Goal: Task Accomplishment & Management: Complete application form

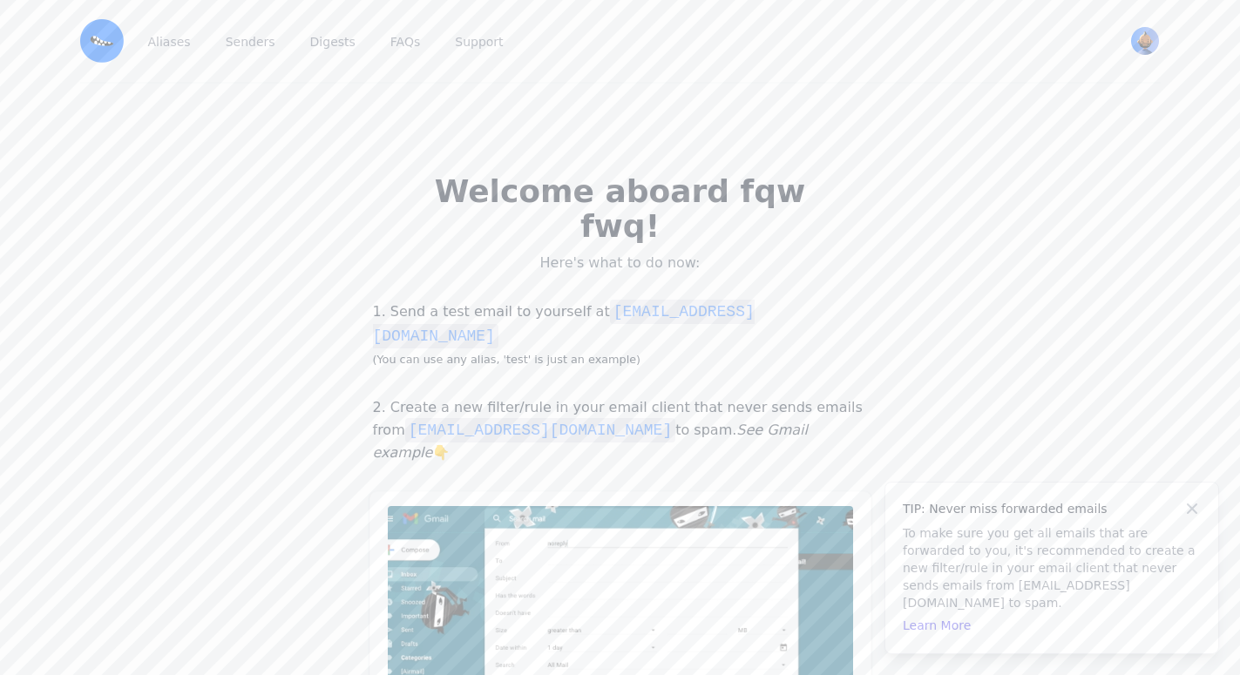
click at [1198, 42] on header "Aliases Senders Digests FAQs Support fqw fwq View Profile Free Security Pricing" at bounding box center [620, 42] width 1240 height 84
click at [240, 44] on link "Senders" at bounding box center [250, 41] width 57 height 82
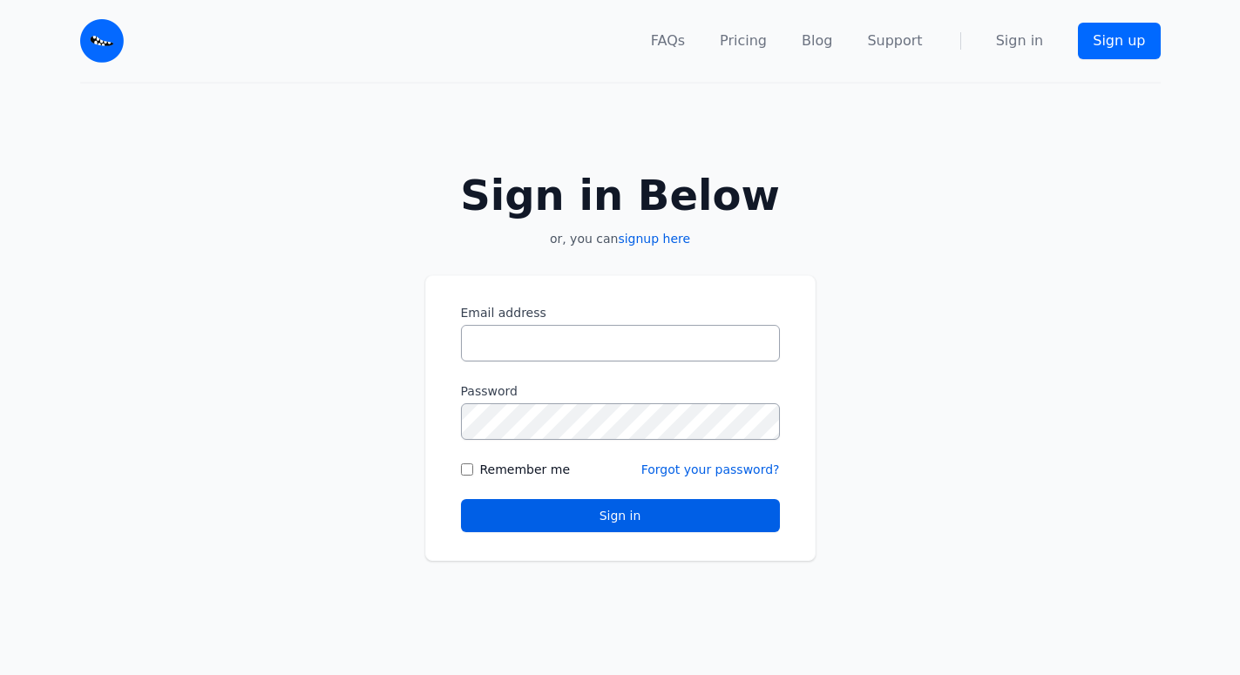
click at [381, 365] on div "Sign in Below or, you can signup here Email address Password Remember me" at bounding box center [620, 357] width 1240 height 547
click at [653, 246] on link "signup here" at bounding box center [654, 239] width 72 height 14
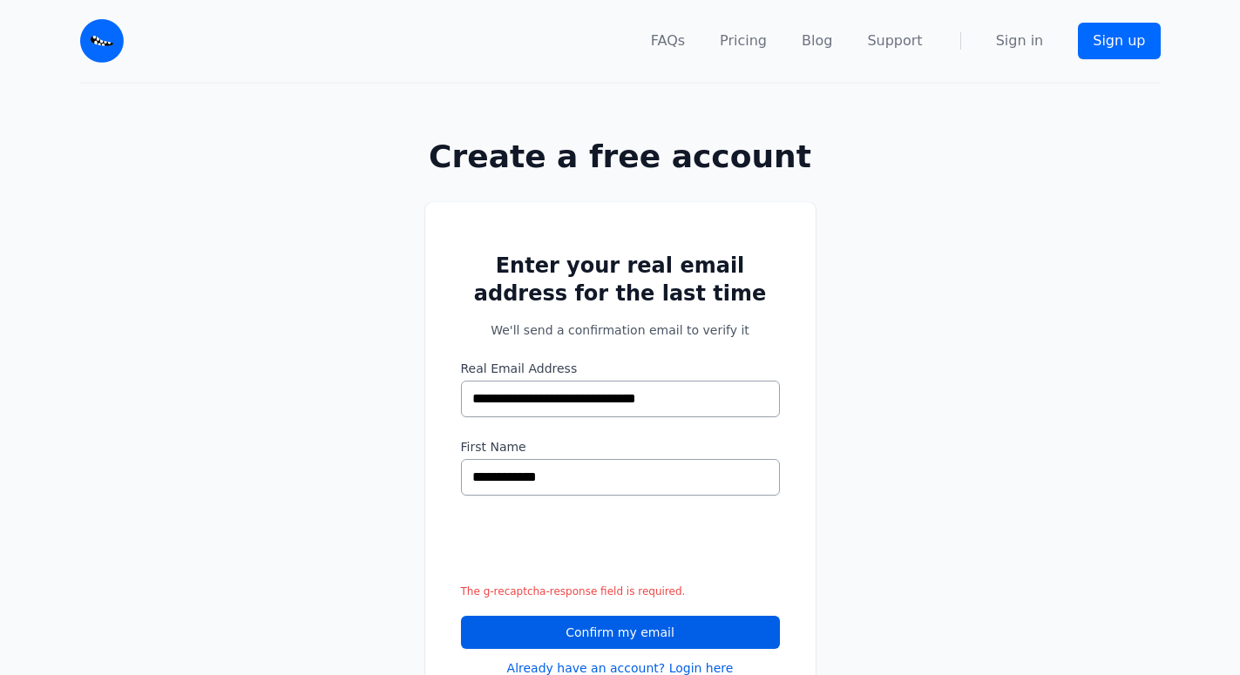
scroll to position [89, 0]
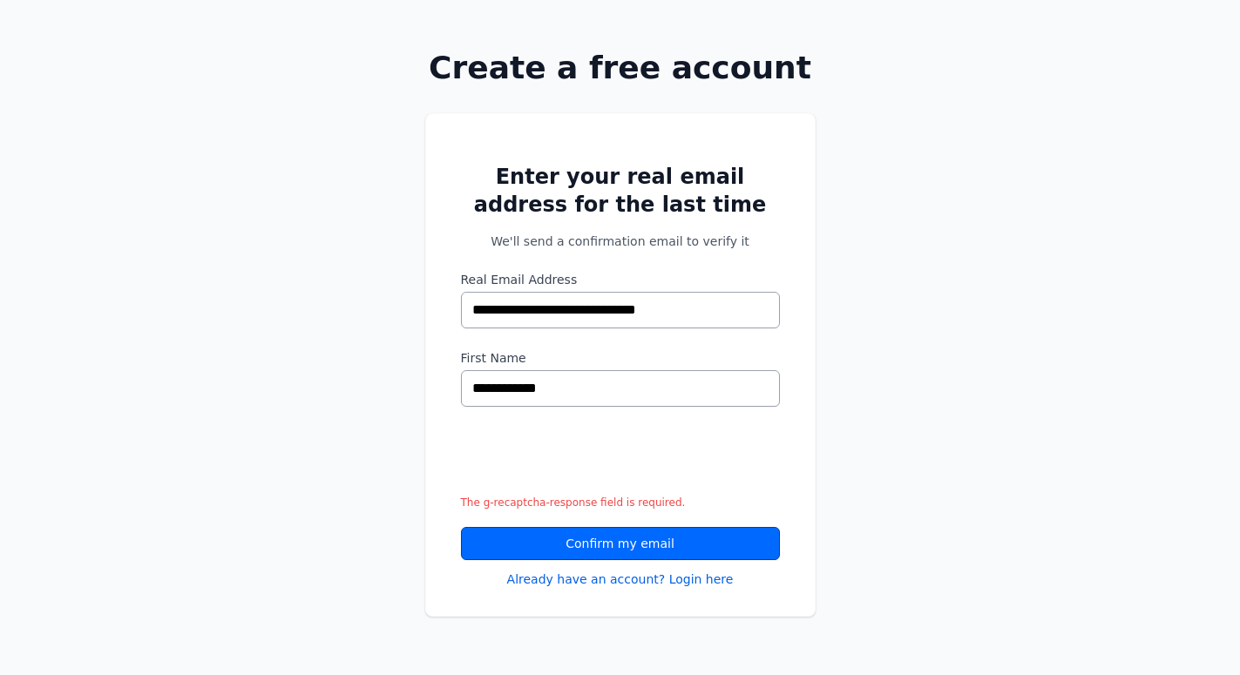
click at [629, 543] on button "Confirm my email" at bounding box center [620, 543] width 319 height 33
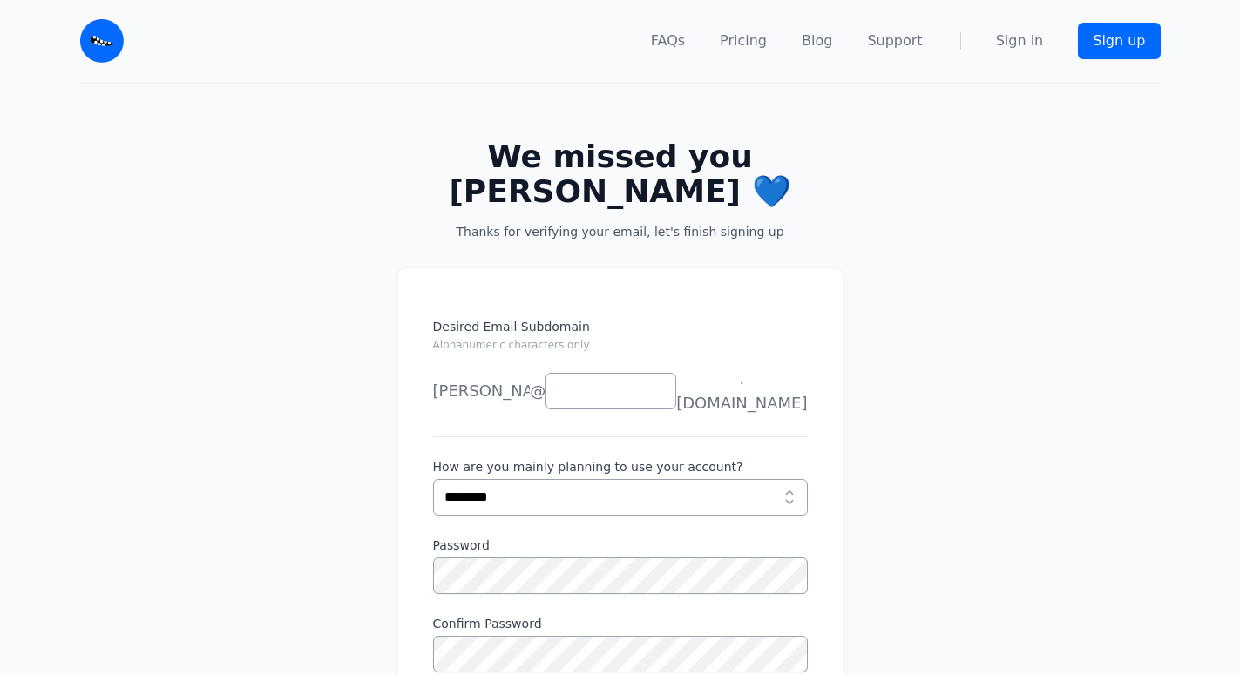
scroll to position [89, 0]
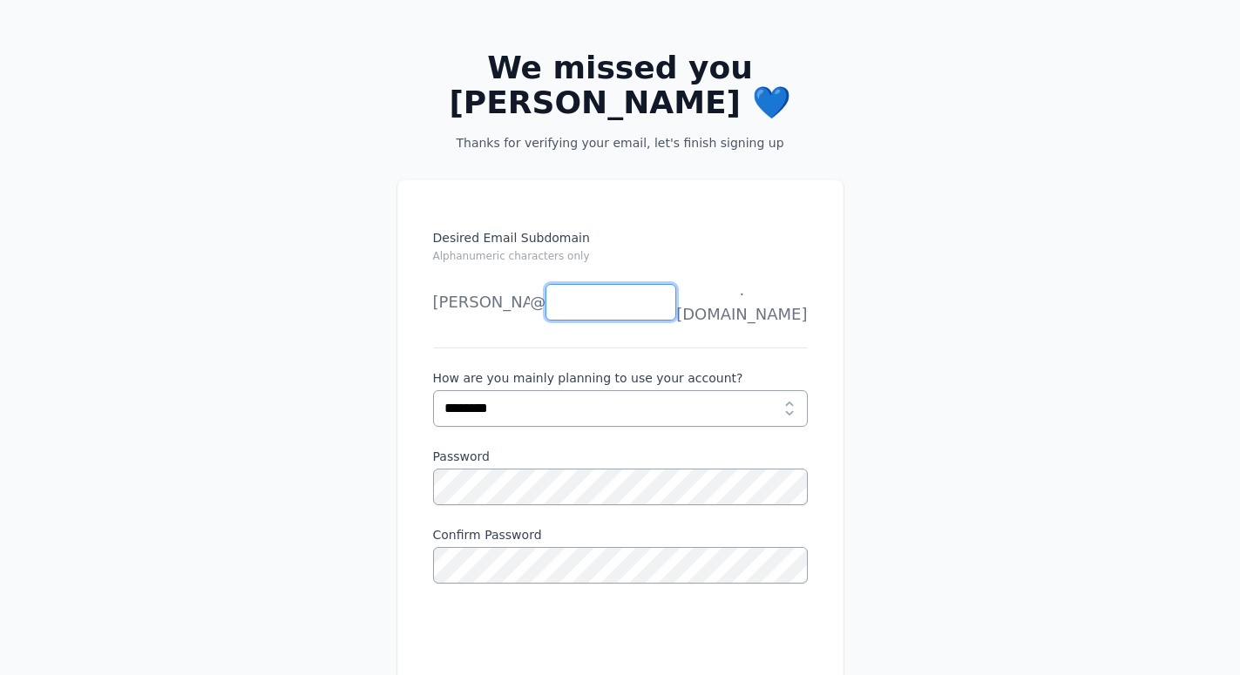
click at [604, 308] on input "Desired Email Subdomain Alphanumeric characters only" at bounding box center [610, 302] width 131 height 37
type input "******"
click at [5, 383] on div "Desired Email Subdomain Alphanumeric characters only [PERSON_NAME] [PERSON_NAME…" at bounding box center [620, 501] width 1240 height 698
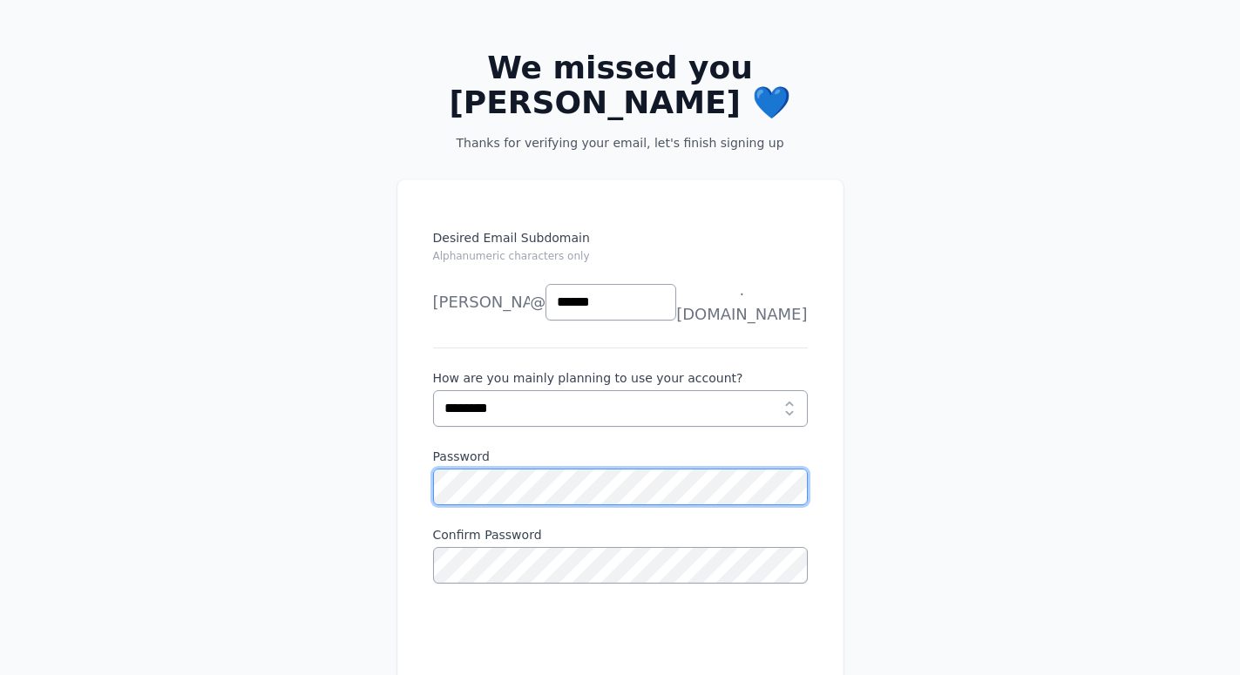
scroll to position [0, 18]
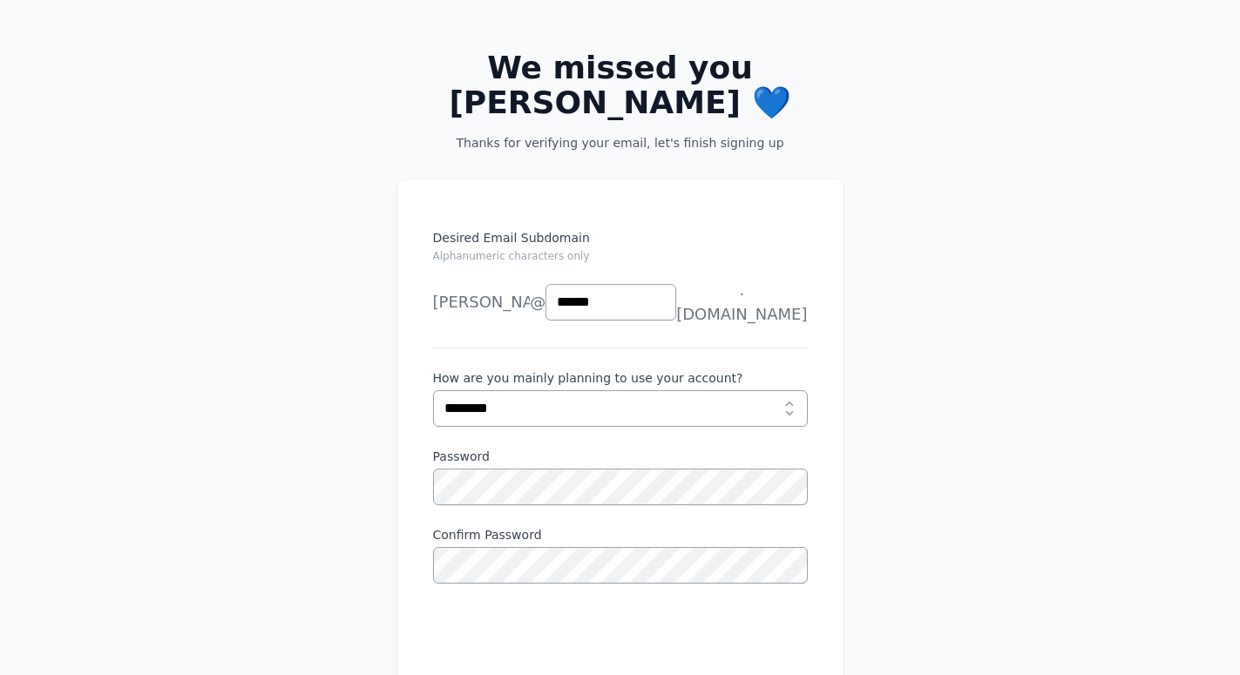
click at [570, 495] on form "Desired Email Subdomain Alphanumeric characters only [PERSON_NAME] [PERSON_NAME…" at bounding box center [620, 490] width 375 height 522
click at [570, 495] on form "Desired Email Subdomain Alphanumeric characters only alex grabbvy joe news anyt…" at bounding box center [620, 490] width 375 height 522
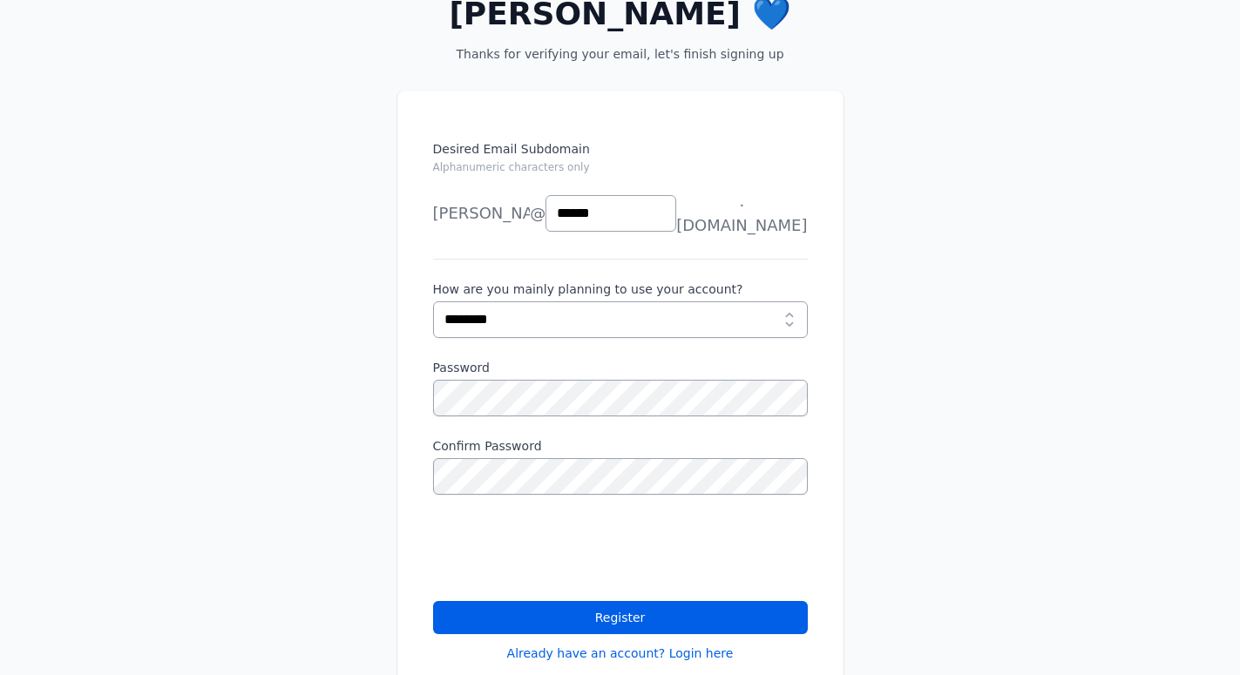
scroll to position [267, 0]
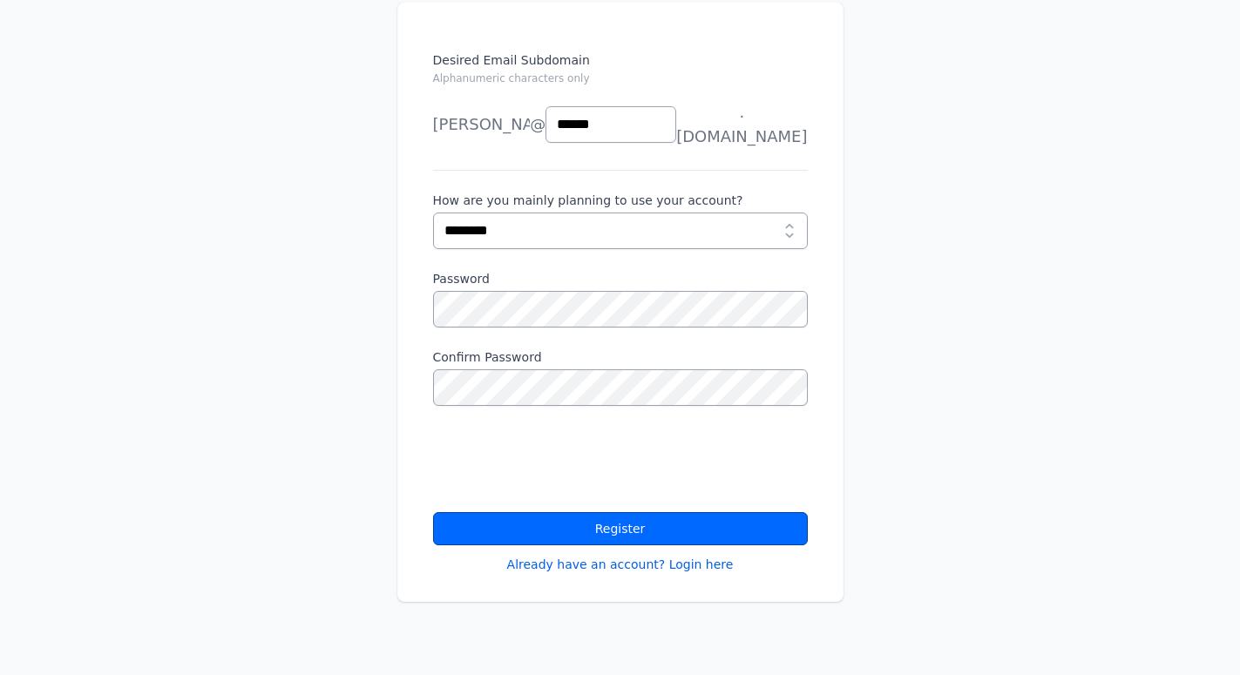
click at [622, 521] on button "Register" at bounding box center [620, 528] width 375 height 33
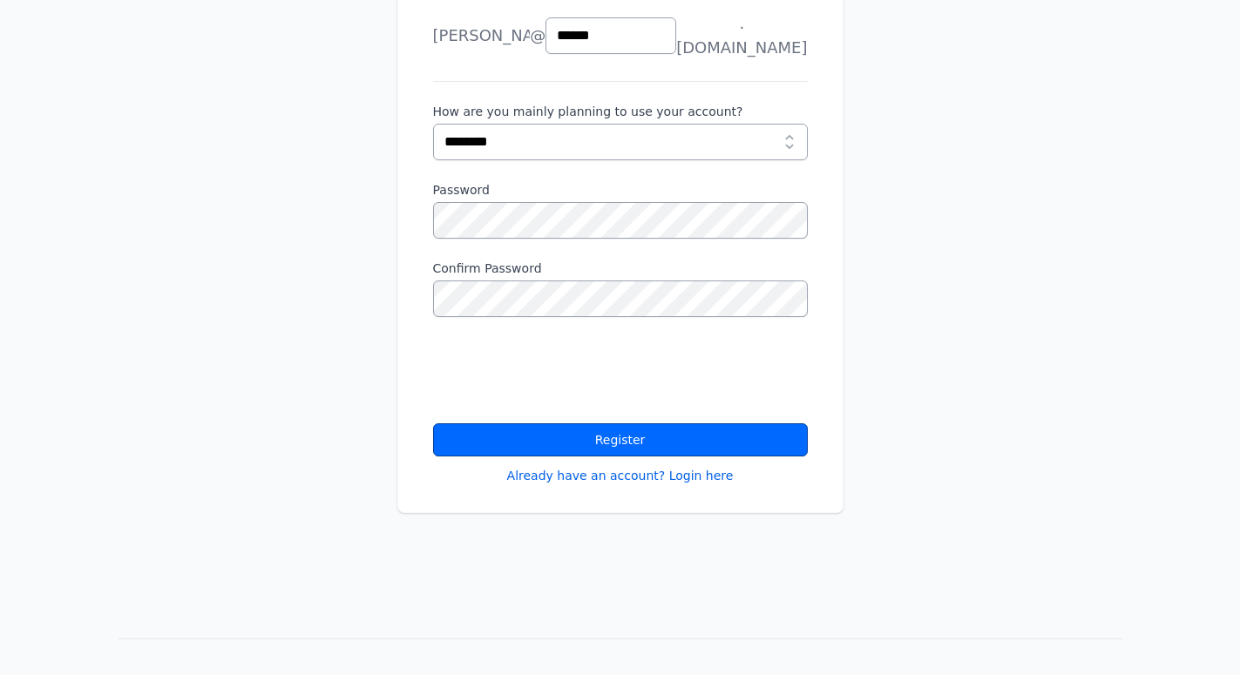
click at [624, 431] on button "Register" at bounding box center [620, 439] width 375 height 33
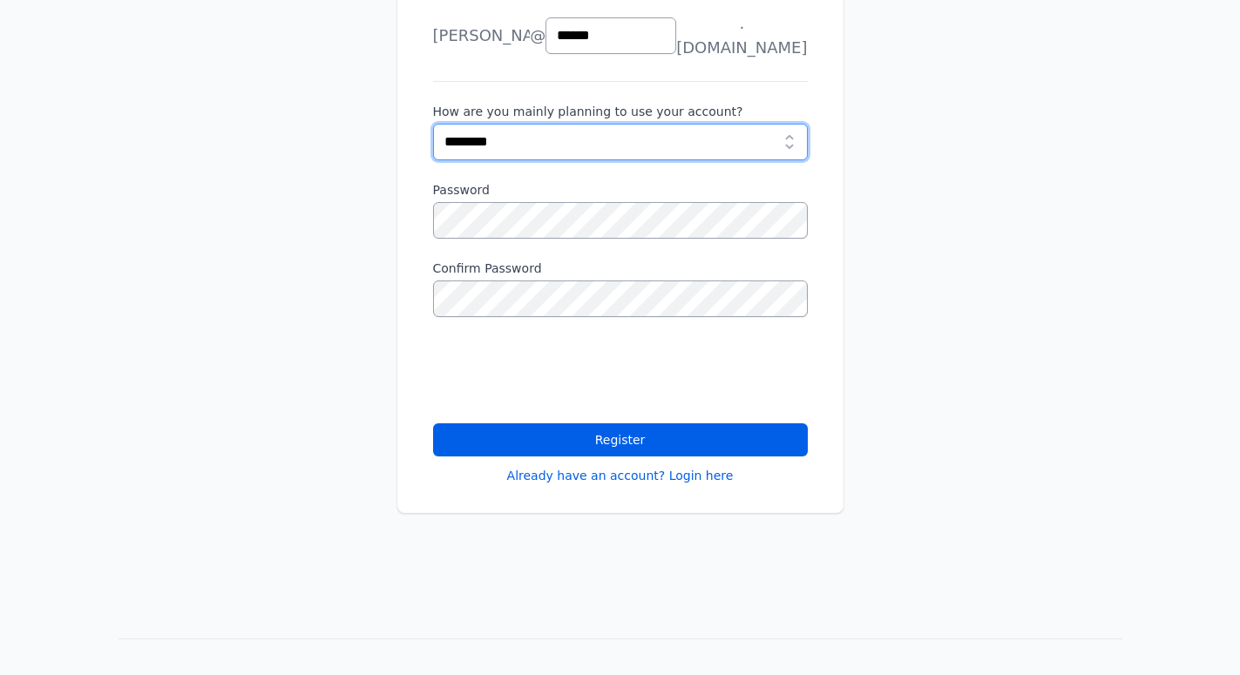
scroll to position [89, 0]
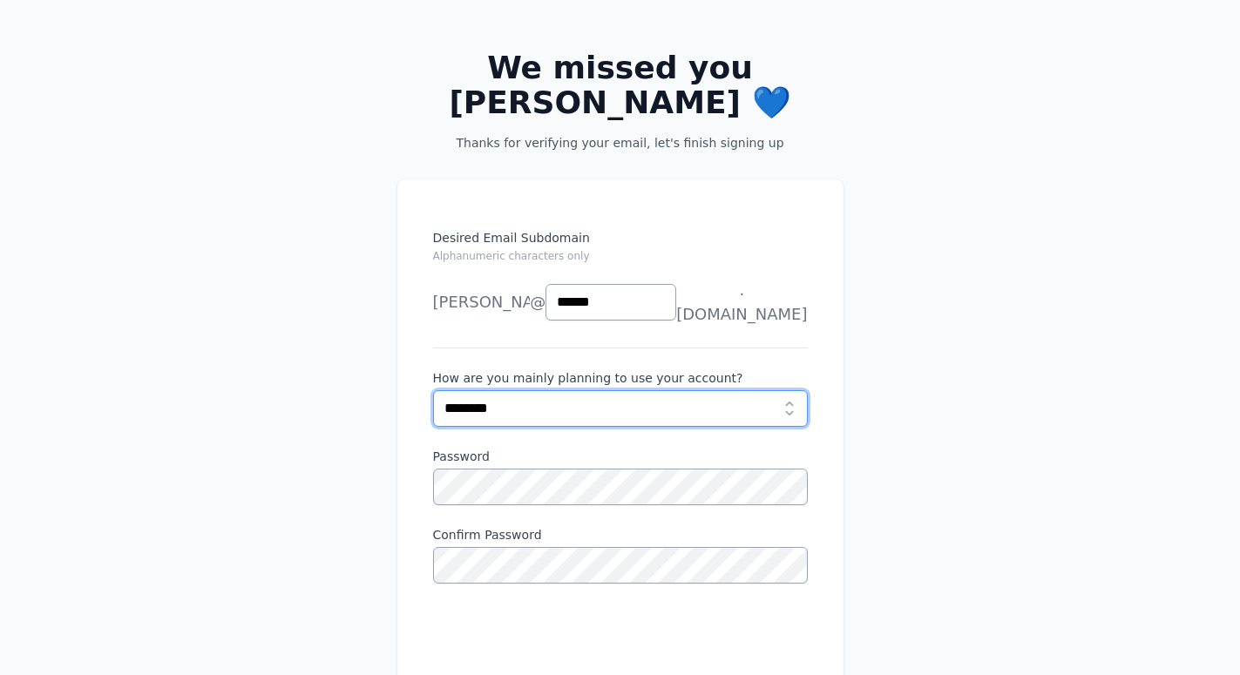
click at [433, 390] on select "**********" at bounding box center [620, 408] width 375 height 37
select select "**********"
click option "**********" at bounding box center [0, 0] width 0 height 0
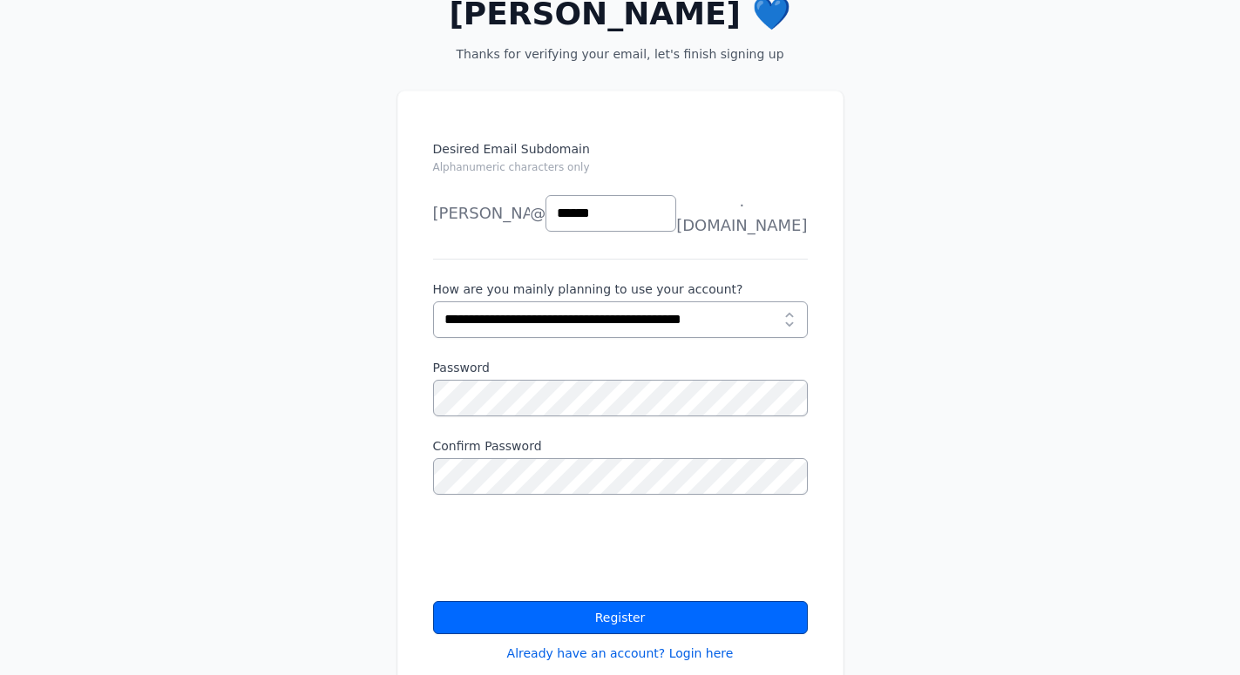
click at [653, 601] on button "Register" at bounding box center [620, 617] width 375 height 33
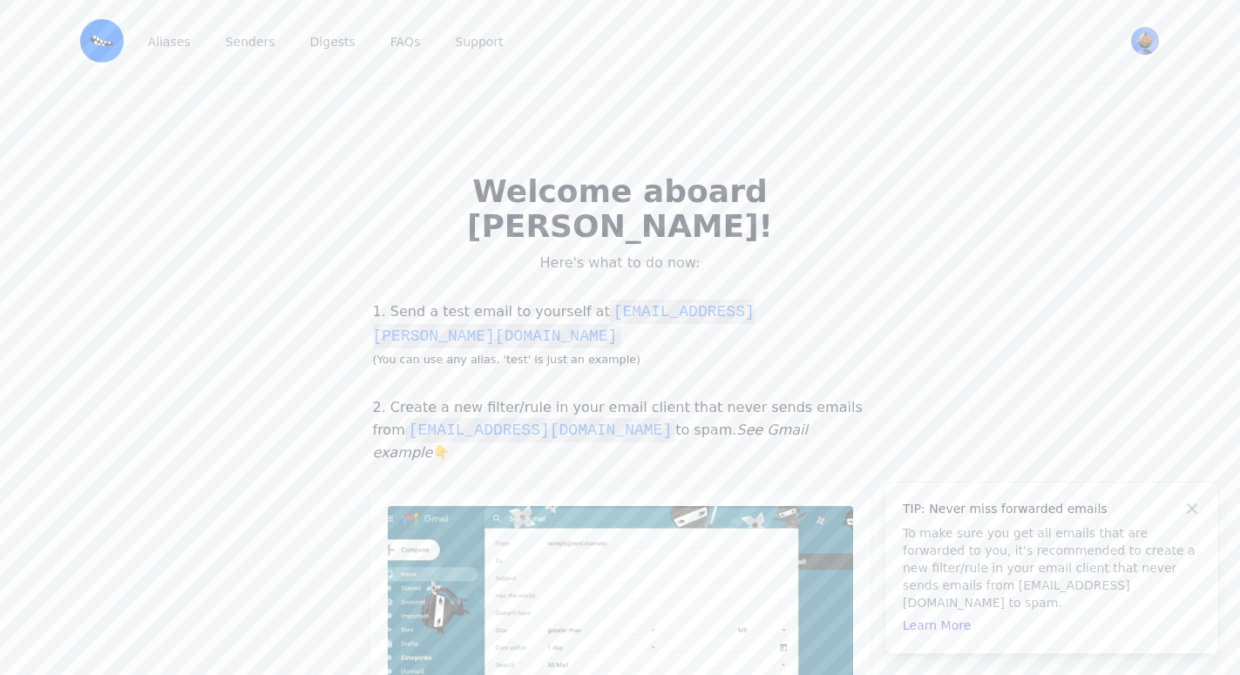
click at [864, 403] on p "2. Create a new filter/rule in your email client that never sends emails from n…" at bounding box center [620, 430] width 502 height 66
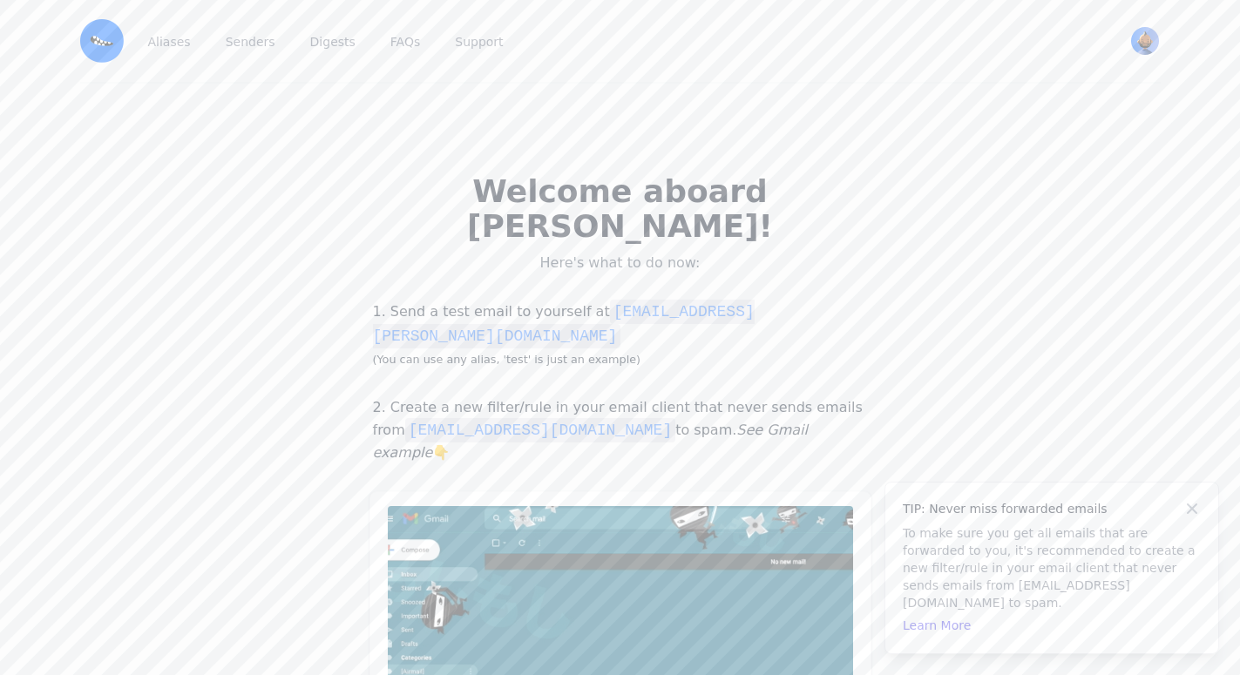
scroll to position [296, 0]
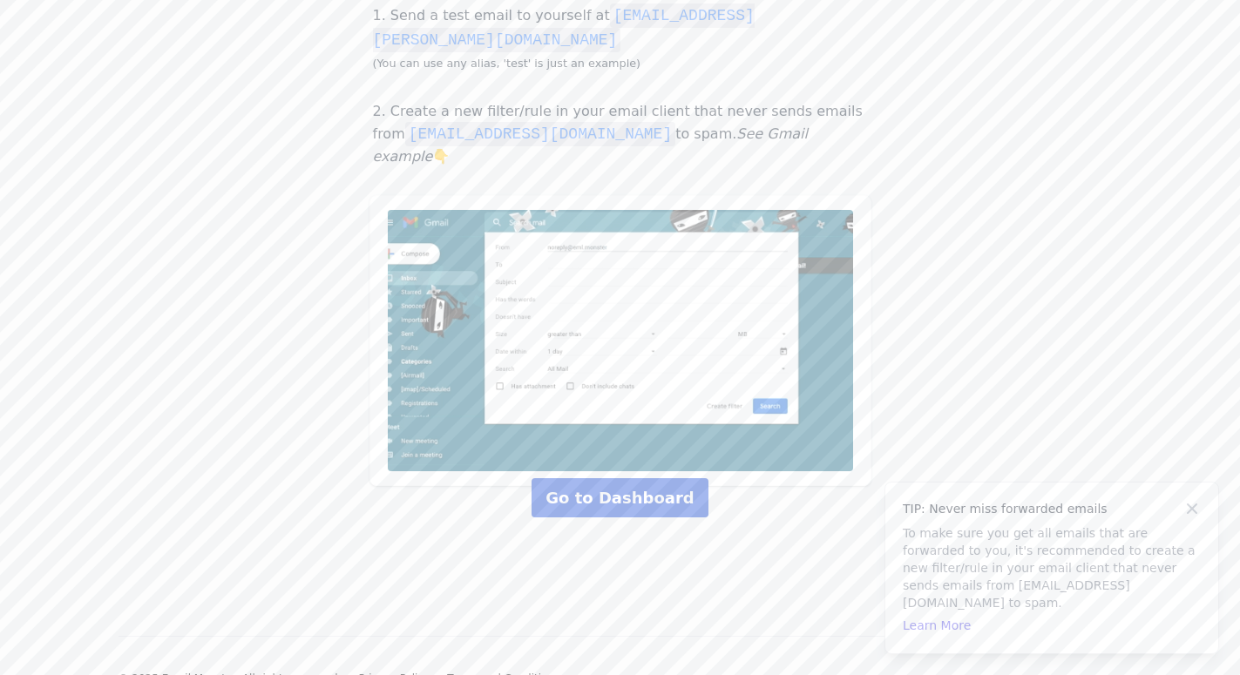
click at [624, 478] on link "Go to Dashboard" at bounding box center [619, 497] width 176 height 39
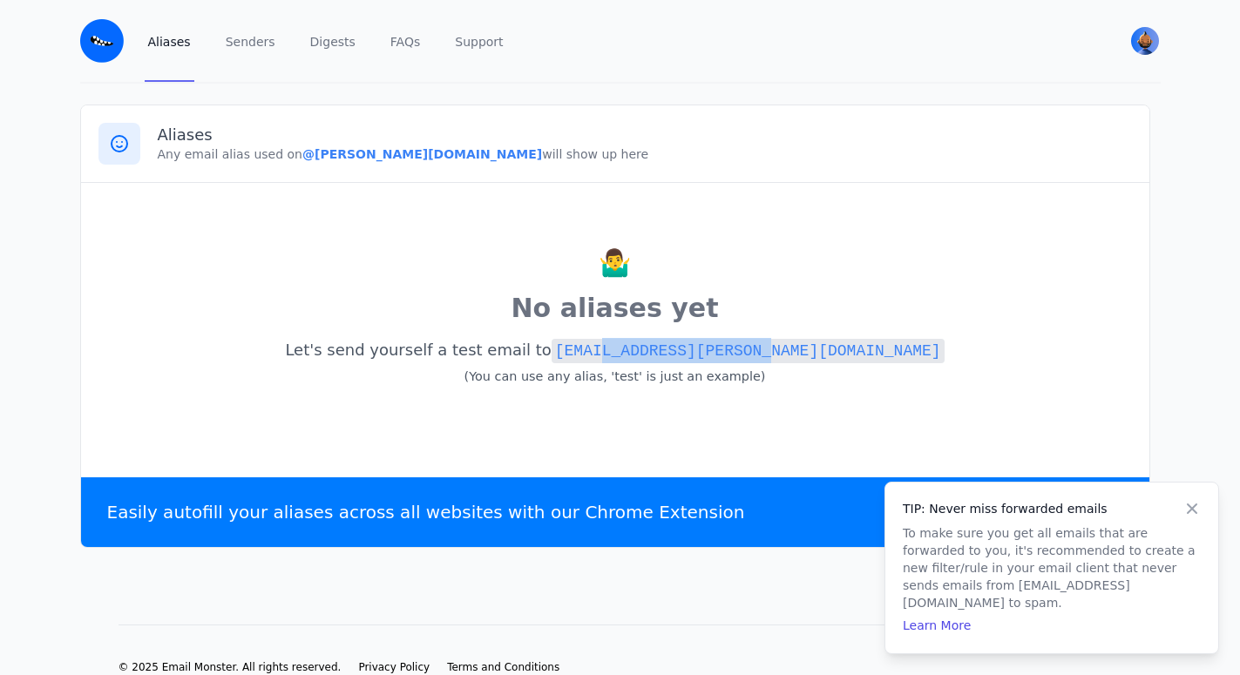
drag, startPoint x: 845, startPoint y: 348, endPoint x: 677, endPoint y: 352, distance: 168.2
copy code "[PERSON_NAME][DOMAIN_NAME]"
click at [881, 333] on div "🤷‍♂️ No aliases yet Let's send yourself a test email to [EMAIL_ADDRESS][PERSON_…" at bounding box center [614, 326] width 1033 height 253
drag, startPoint x: 783, startPoint y: 346, endPoint x: 670, endPoint y: 358, distance: 113.9
copy code "@[PERSON_NAME][DOMAIN_NAME]"
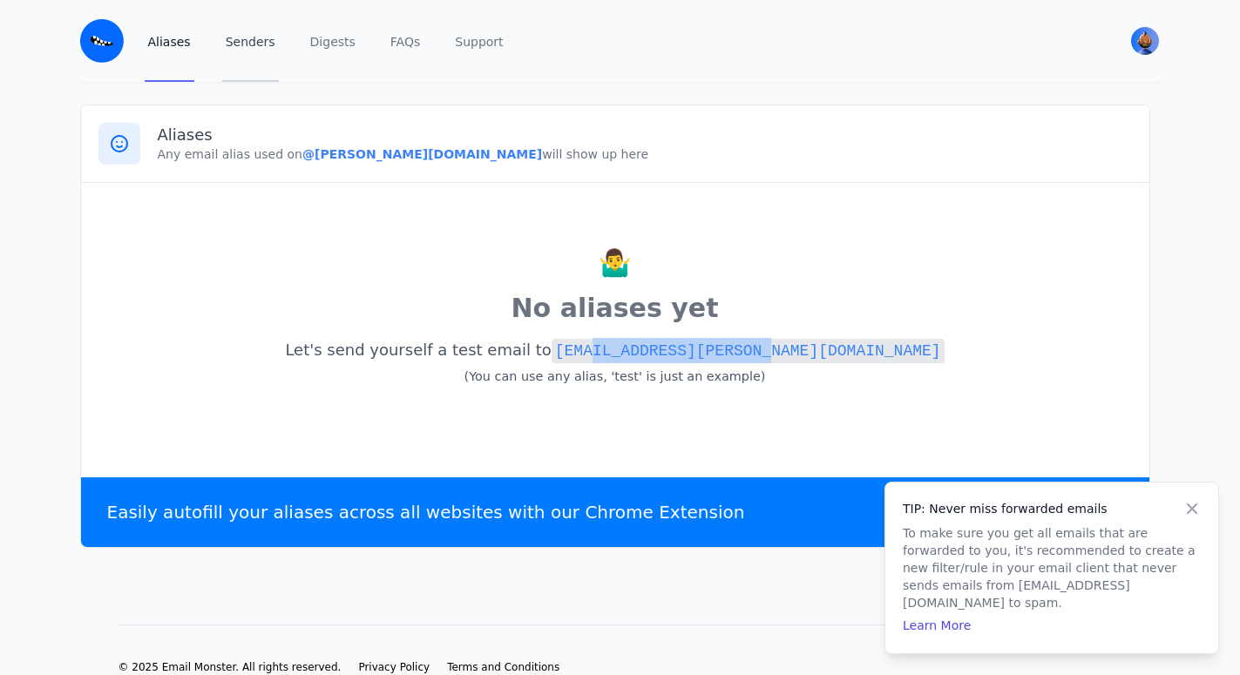
click at [252, 49] on link "Senders" at bounding box center [250, 41] width 57 height 82
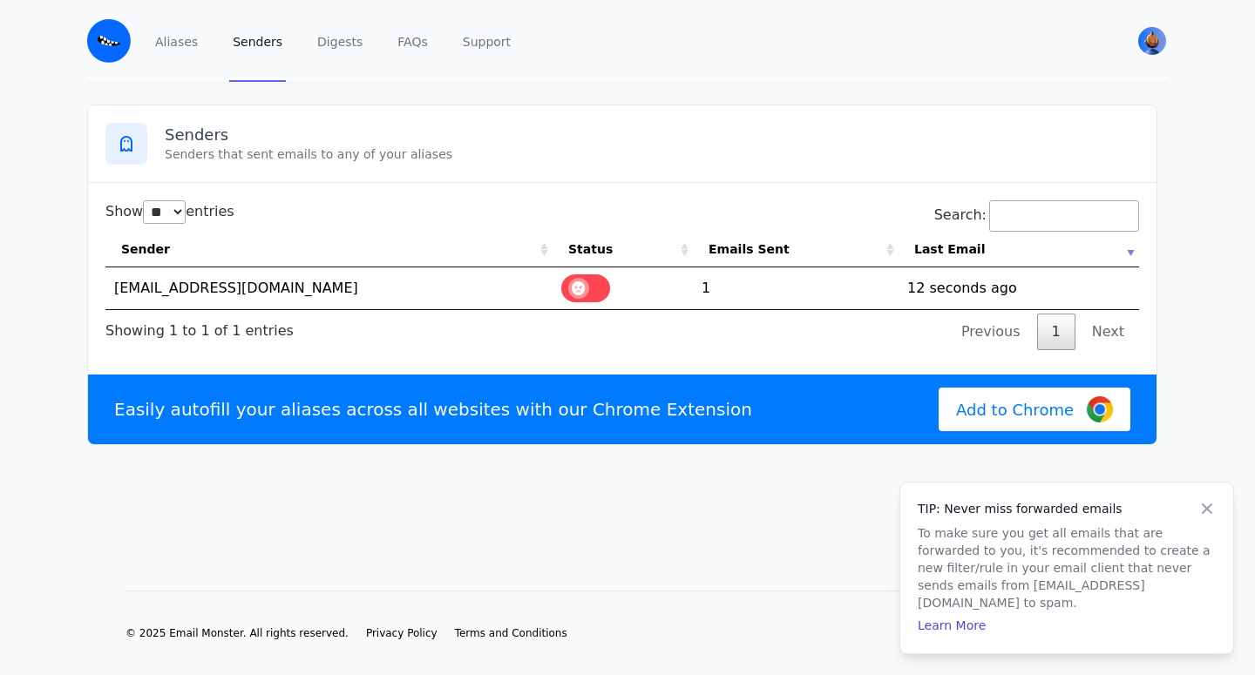
select select "**"
